Goal: Task Accomplishment & Management: Manage account settings

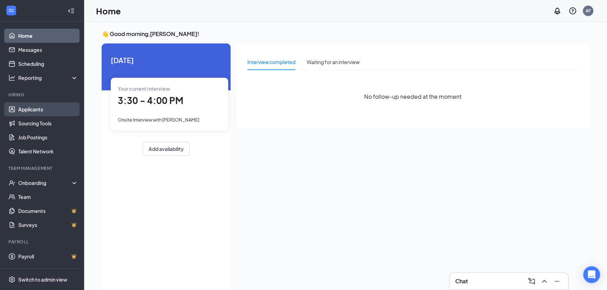
drag, startPoint x: 42, startPoint y: 114, endPoint x: 47, endPoint y: 115, distance: 5.2
click at [42, 114] on link "Applicants" at bounding box center [48, 109] width 60 height 14
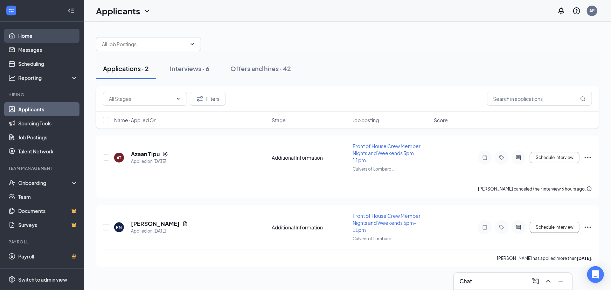
click at [24, 35] on link "Home" at bounding box center [48, 36] width 60 height 14
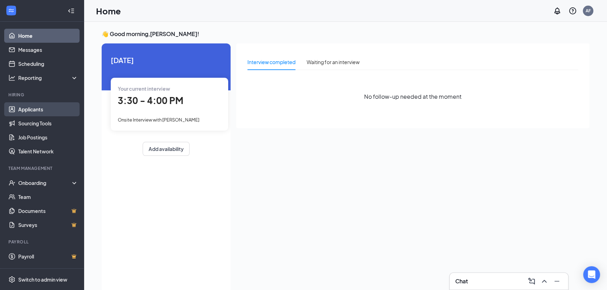
click at [26, 107] on link "Applicants" at bounding box center [48, 109] width 60 height 14
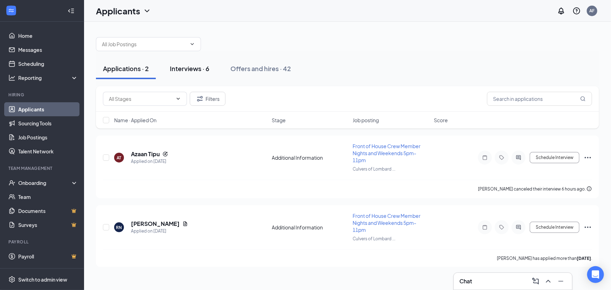
click at [191, 68] on div "Interviews · 6" at bounding box center [190, 68] width 40 height 9
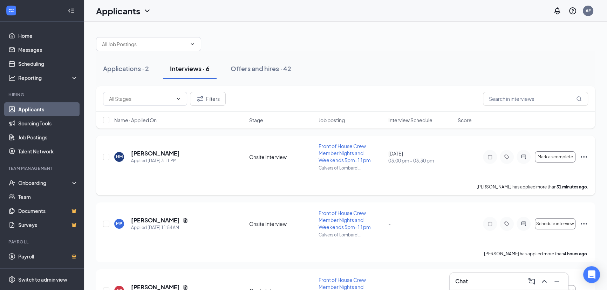
click at [583, 156] on icon "Ellipses" at bounding box center [584, 156] width 6 height 1
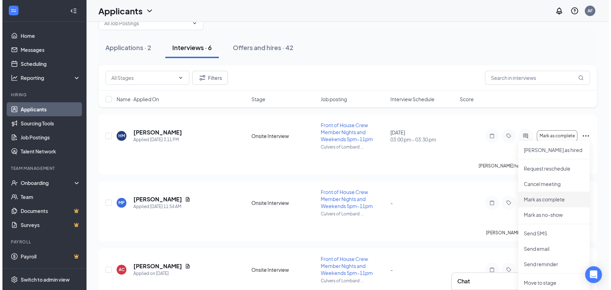
scroll to position [21, 0]
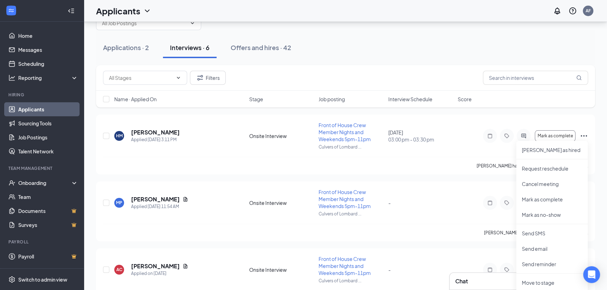
click at [400, 39] on div "Applications · 2 Interviews · 6 Offers and hires · 42" at bounding box center [345, 47] width 499 height 21
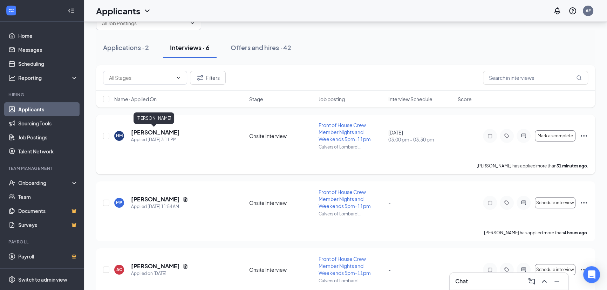
click at [154, 132] on h5 "Heaven Malone" at bounding box center [155, 133] width 49 height 8
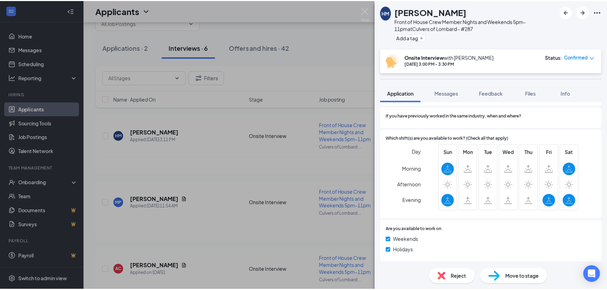
scroll to position [299, 0]
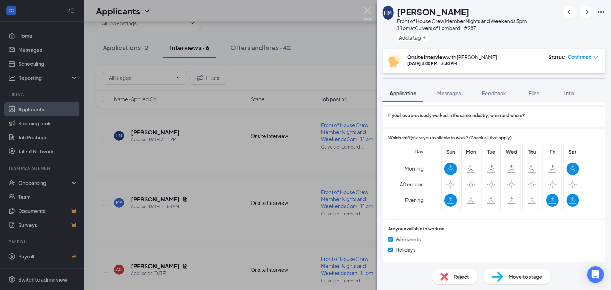
click at [366, 11] on img at bounding box center [367, 14] width 9 height 14
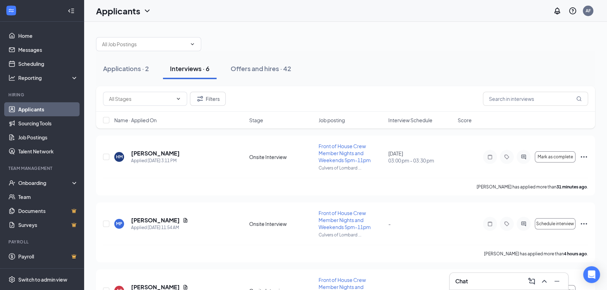
click at [362, 17] on div "Applicants AF" at bounding box center [345, 11] width 523 height 22
click at [585, 158] on icon "Ellipses" at bounding box center [583, 157] width 8 height 8
click at [452, 36] on div at bounding box center [345, 40] width 499 height 21
click at [584, 157] on icon "Ellipses" at bounding box center [583, 157] width 8 height 8
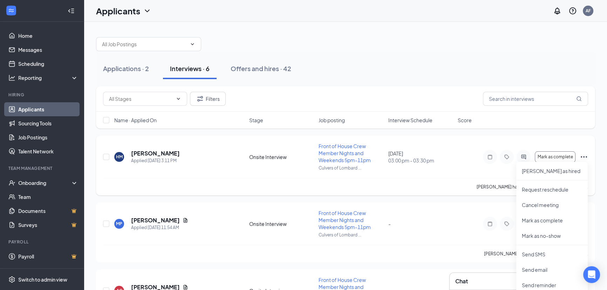
click at [340, 148] on span "Front of House Crew Member Nights and Weekends 5pm-11pm" at bounding box center [344, 153] width 52 height 20
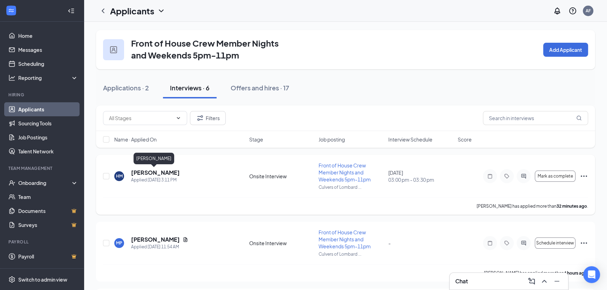
click at [163, 171] on h5 "Heaven Malone" at bounding box center [155, 173] width 49 height 8
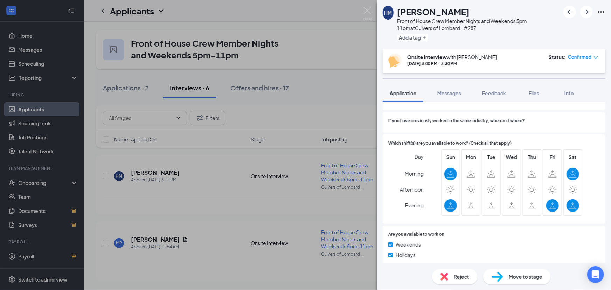
scroll to position [299, 0]
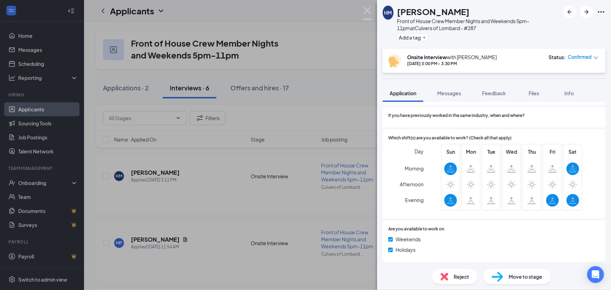
click at [366, 11] on img at bounding box center [367, 14] width 9 height 14
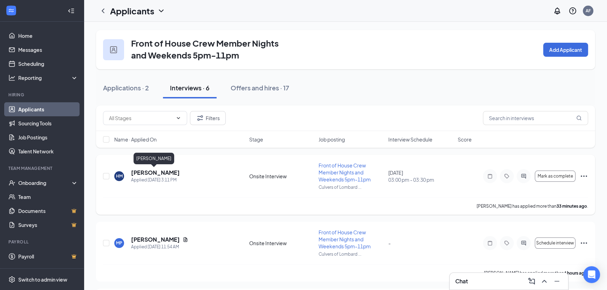
click at [164, 173] on h5 "Heaven Malone" at bounding box center [155, 173] width 49 height 8
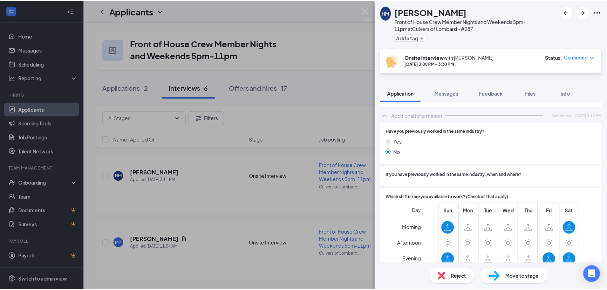
scroll to position [299, 0]
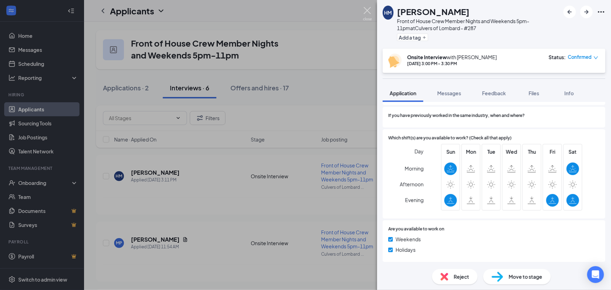
click at [368, 11] on img at bounding box center [367, 14] width 9 height 14
